Goal: Use online tool/utility

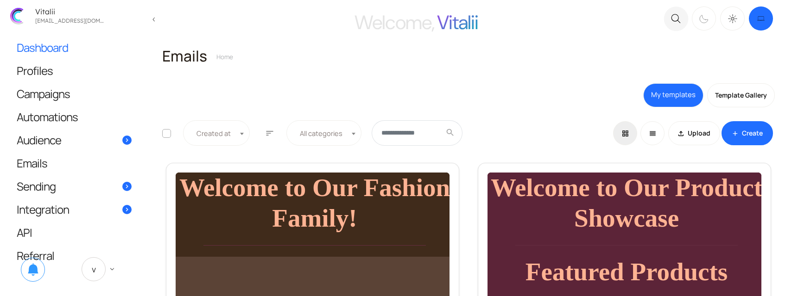
click at [31, 50] on span "Dashboard" at bounding box center [42, 48] width 51 height 10
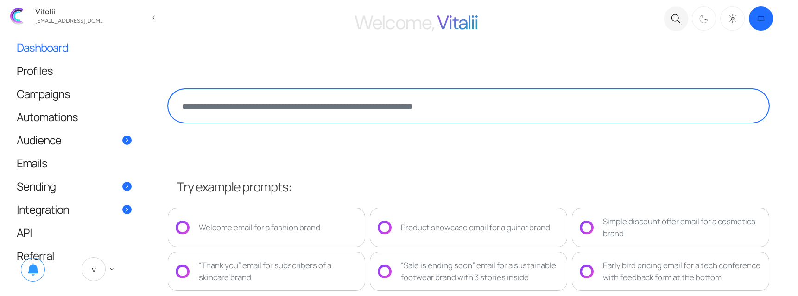
click at [329, 96] on textarea at bounding box center [468, 106] width 601 height 34
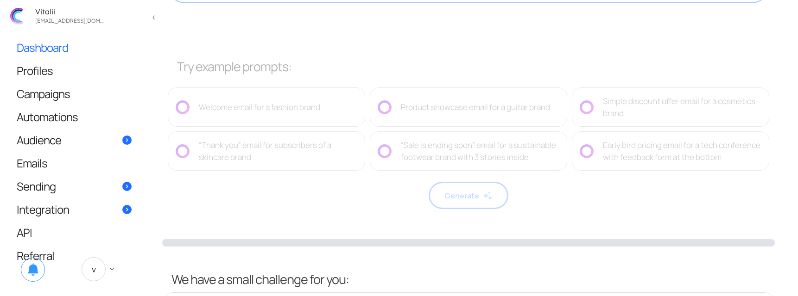
scroll to position [127, 0]
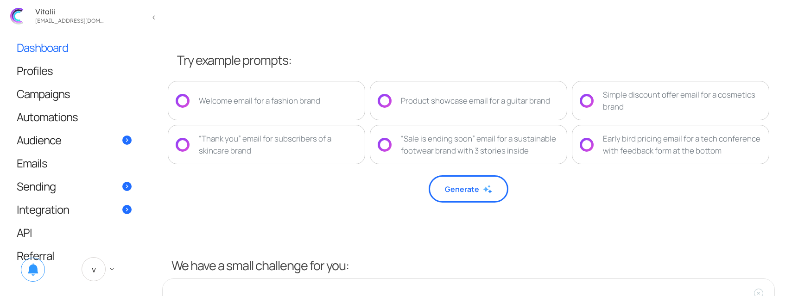
type textarea "**********"
